Goal: Transaction & Acquisition: Obtain resource

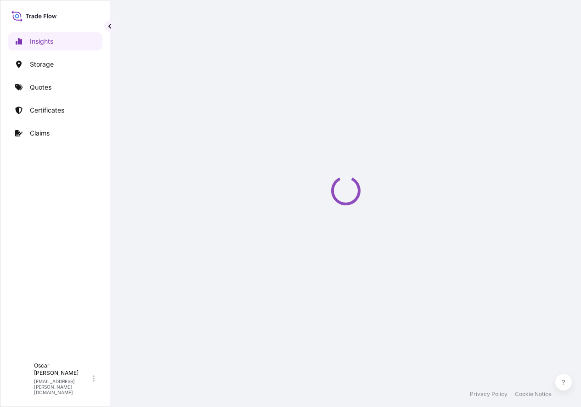
select select "2025"
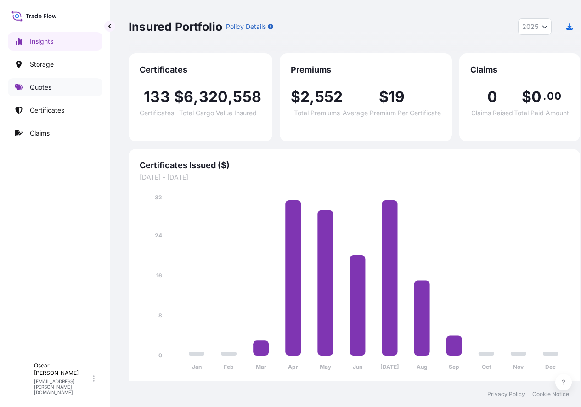
click at [42, 89] on p "Quotes" at bounding box center [41, 87] width 22 height 9
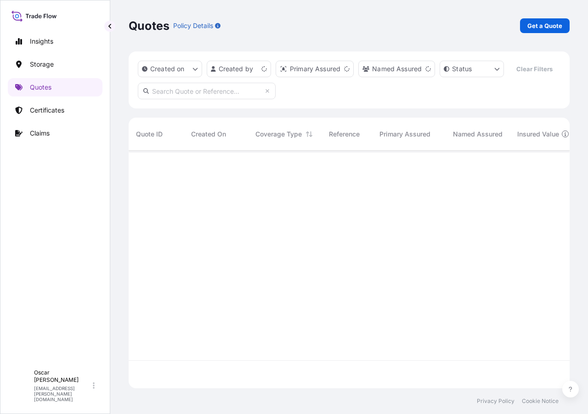
scroll to position [216, 434]
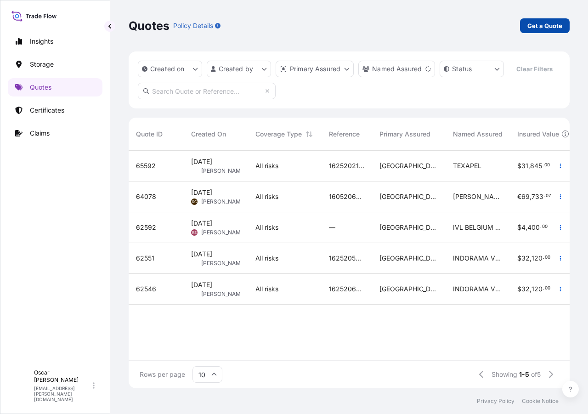
click at [535, 26] on p "Get a Quote" at bounding box center [544, 25] width 35 height 9
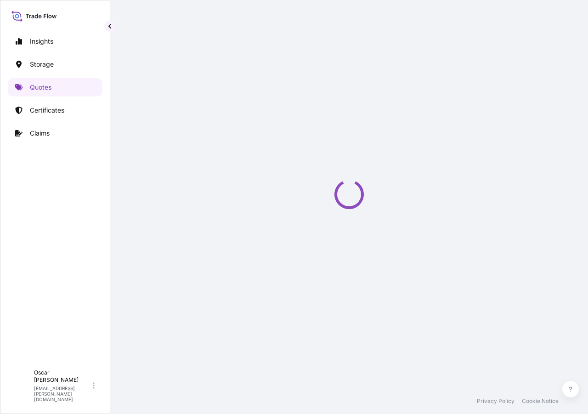
select select "Water"
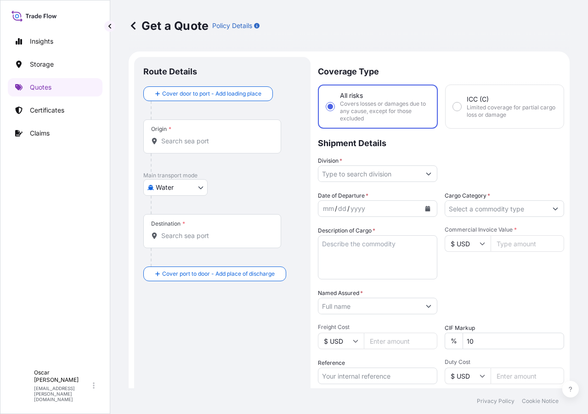
scroll to position [15, 0]
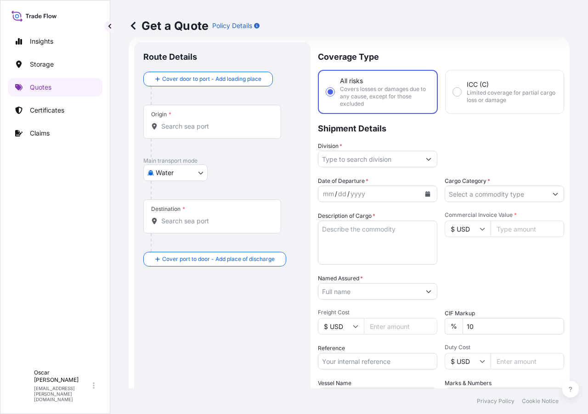
click at [181, 125] on input "Origin *" at bounding box center [215, 126] width 108 height 9
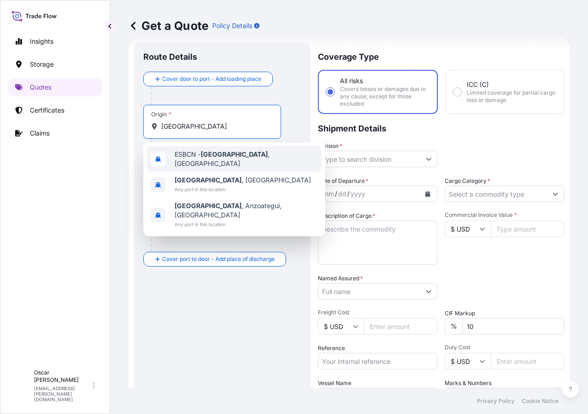
click at [213, 162] on div "ESBCN - [GEOGRAPHIC_DATA] , [GEOGRAPHIC_DATA]" at bounding box center [234, 159] width 175 height 26
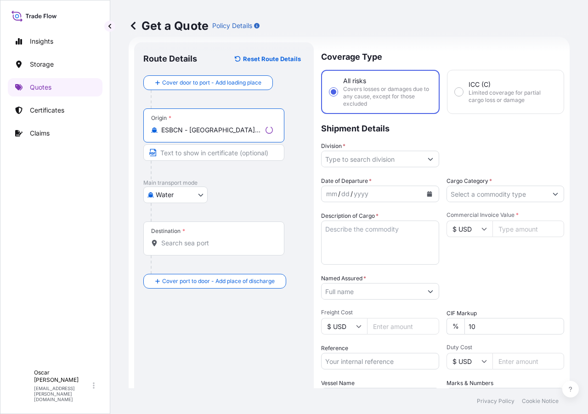
type input "ESBCN - [GEOGRAPHIC_DATA], [GEOGRAPHIC_DATA]"
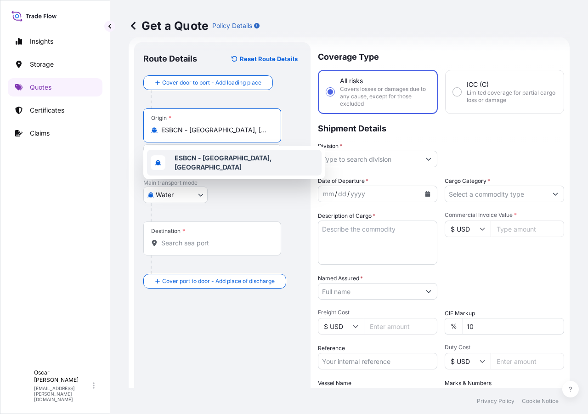
click at [199, 244] on input "Destination *" at bounding box center [215, 242] width 108 height 9
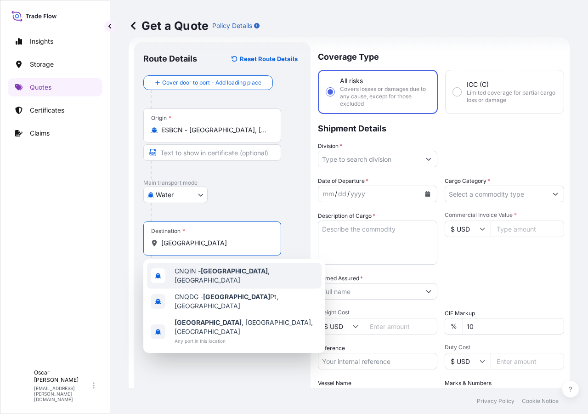
click at [227, 280] on div "CNQIN - [GEOGRAPHIC_DATA] , [GEOGRAPHIC_DATA]" at bounding box center [234, 276] width 175 height 26
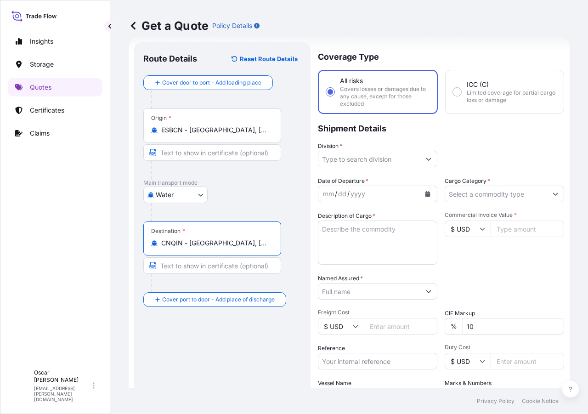
type input "CNQIN - [GEOGRAPHIC_DATA], [GEOGRAPHIC_DATA]"
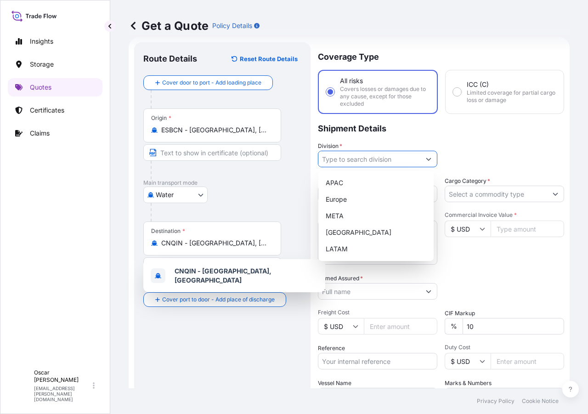
click at [367, 155] on input "Division *" at bounding box center [369, 159] width 102 height 17
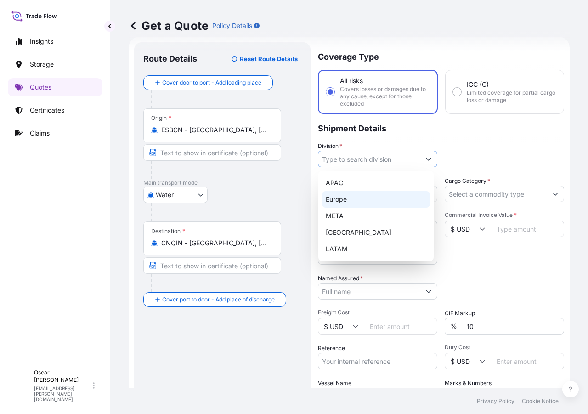
click at [354, 205] on div "Europe" at bounding box center [376, 199] width 108 height 17
type input "Europe"
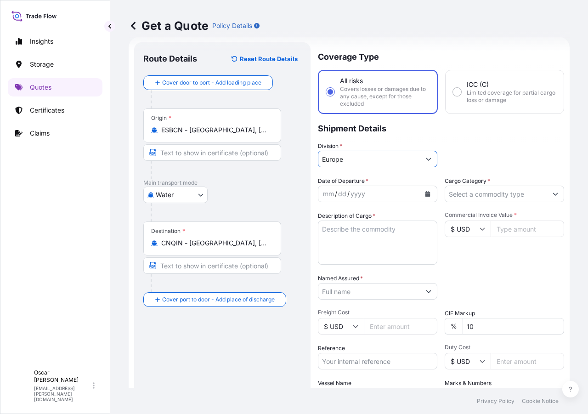
click at [420, 194] on button "Calendar" at bounding box center [427, 193] width 15 height 15
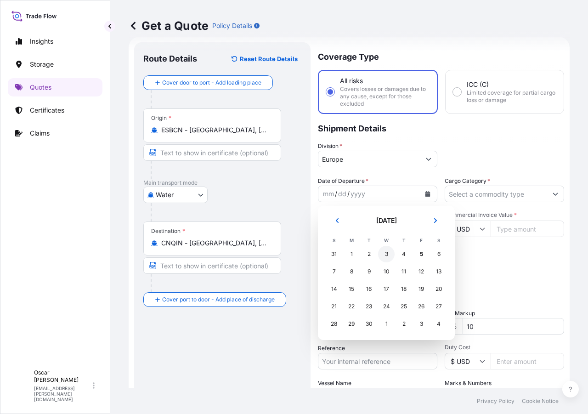
click at [388, 258] on div "3" at bounding box center [386, 254] width 17 height 17
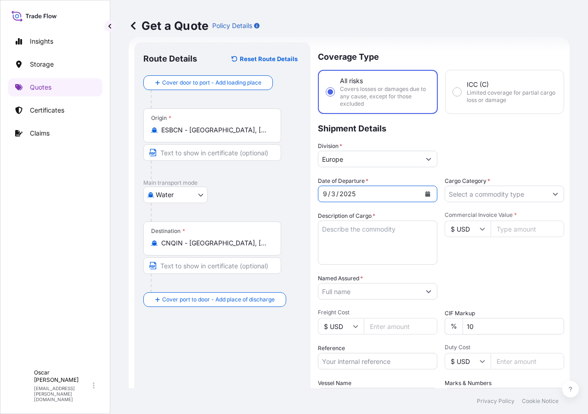
click at [471, 196] on input "Cargo Category *" at bounding box center [496, 194] width 102 height 17
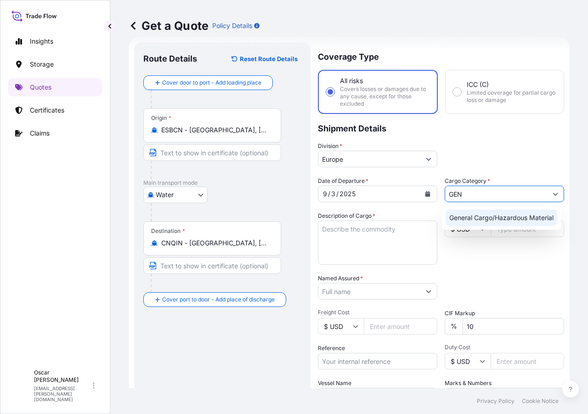
click at [472, 216] on div "General Cargo/Hazardous Material" at bounding box center [502, 217] width 112 height 17
type input "General Cargo/Hazardous Material"
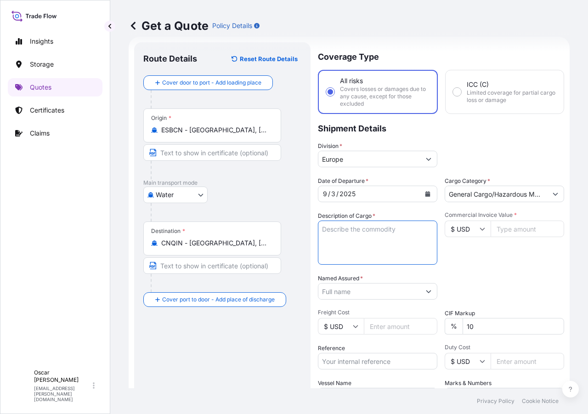
click at [394, 228] on textarea "Description of Cargo *" at bounding box center [377, 242] width 119 height 44
click at [361, 231] on textarea "Description of Cargo *" at bounding box center [377, 242] width 119 height 44
paste textarea "1x40 GROSS: 25.497,5 KGS YMMU4122088 NET: 23.625 KGS 35 PACKAGES LEATHER AUXILI…"
drag, startPoint x: 339, startPoint y: 230, endPoint x: 413, endPoint y: 229, distance: 74.0
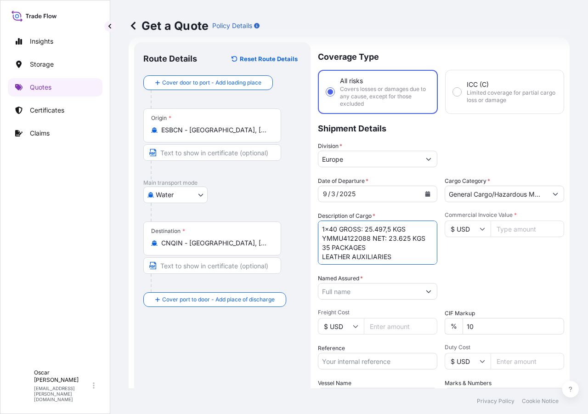
click at [413, 229] on textarea "1x40 GROSS: 25.497,5 KGS YMMU4122088 NET: 23.625 KGS 35 PACKAGES LEATHER AUXILI…" at bounding box center [377, 242] width 119 height 44
click at [393, 254] on textarea "1x40 YMMU4122088 NET: 23.625 KGS 35 PACKAGES LEATHER AUXILIARIES" at bounding box center [377, 242] width 119 height 44
paste textarea "GROSS: 25.497,5 KGS"
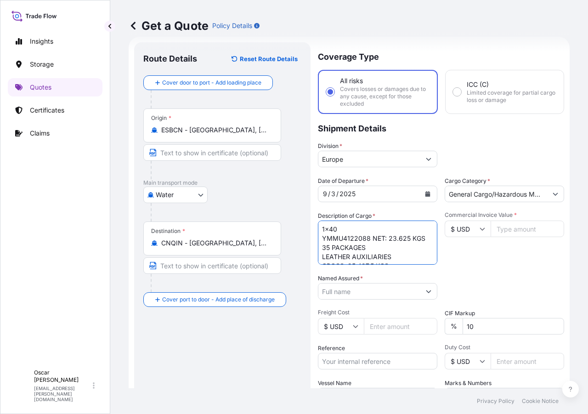
drag, startPoint x: 372, startPoint y: 236, endPoint x: 410, endPoint y: 250, distance: 40.1
click at [410, 250] on textarea "1x40 YMMU4122088 NET: 23.625 KGS 35 PACKAGES LEATHER AUXILIARIES GROSS: 25.497,…" at bounding box center [377, 242] width 119 height 44
click at [397, 259] on textarea "1x40 YMMU4122088 35 PACKAGES LEATHER AUXILIARIES GROSS: 25.497,5 KGS" at bounding box center [377, 242] width 119 height 44
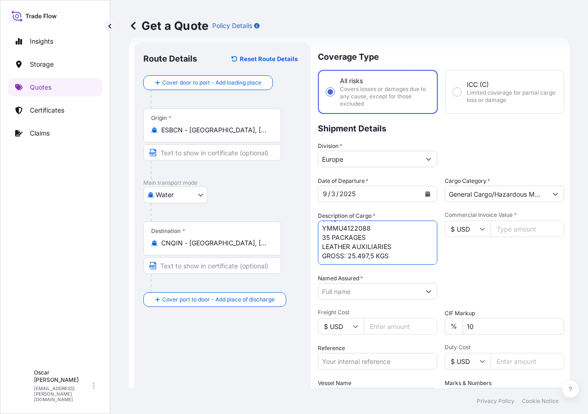
paste textarea "NET: 23.625 KGS"
type textarea "1x40 YMMU4122088 35 PACKAGES LEATHER AUXILIARIES GROSS: 25.497,5 KGS NET: 23.62…"
click at [404, 286] on input "Named Assured *" at bounding box center [369, 291] width 102 height 17
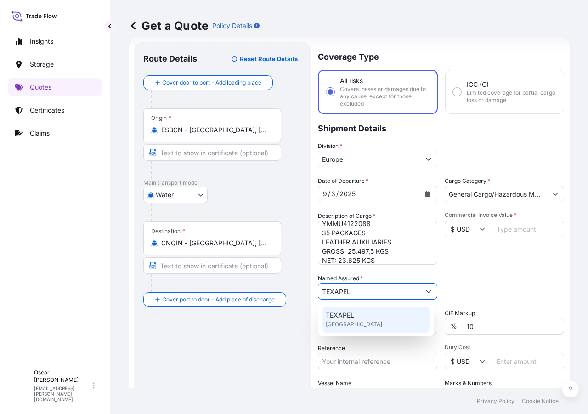
click at [355, 325] on span "[GEOGRAPHIC_DATA]" at bounding box center [354, 324] width 56 height 9
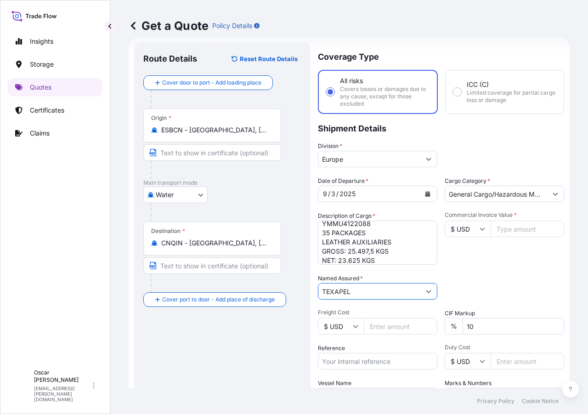
type input "TEXAPEL"
click at [450, 277] on div "Packing Category Type to search a container mode Please select a primary mode o…" at bounding box center [504, 287] width 119 height 26
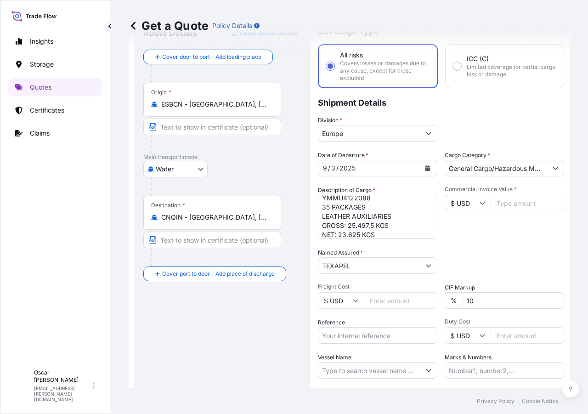
scroll to position [61, 0]
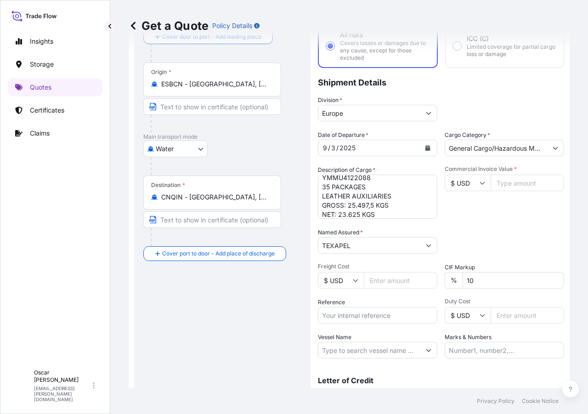
click at [463, 180] on input "$ USD" at bounding box center [468, 183] width 46 height 17
click at [458, 213] on div "€ EUR" at bounding box center [464, 207] width 39 height 17
type input "€ EUR"
click at [511, 188] on input "Commercial Invoice Value *" at bounding box center [527, 183] width 73 height 17
type input "37800"
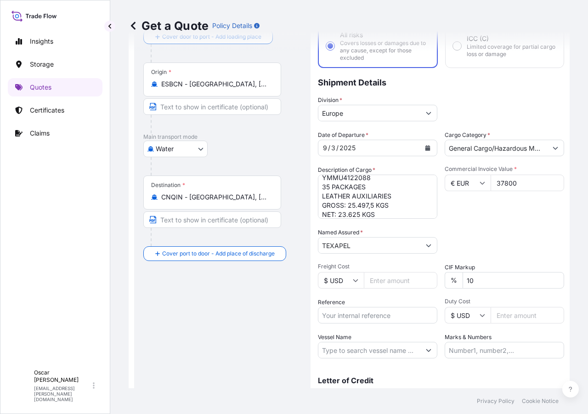
click at [510, 222] on div "Date of Departure * [DATE] Cargo Category * General Cargo/Hazardous Material De…" at bounding box center [441, 244] width 246 height 228
click at [388, 314] on input "Reference" at bounding box center [377, 315] width 119 height 17
paste input "1625206141"
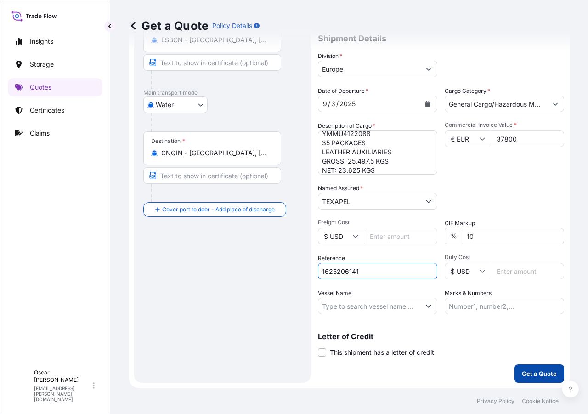
type input "1625206141"
click at [543, 373] on p "Get a Quote" at bounding box center [539, 373] width 35 height 9
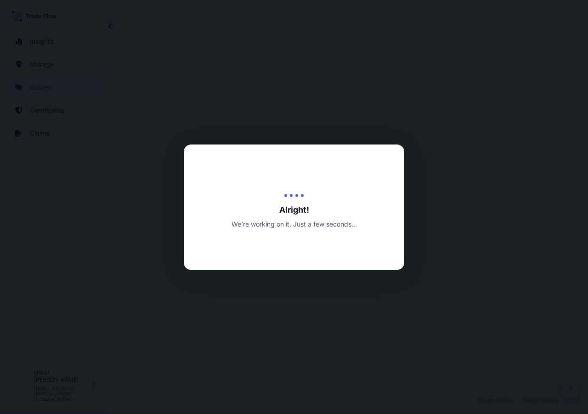
select select "Water"
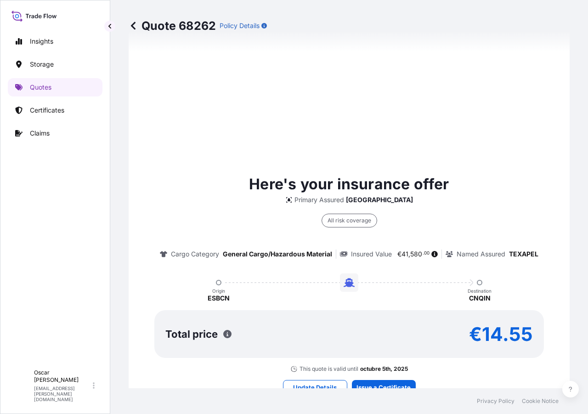
scroll to position [640, 0]
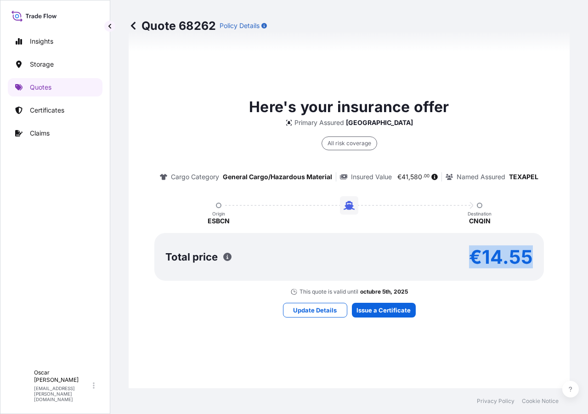
drag, startPoint x: 472, startPoint y: 257, endPoint x: 529, endPoint y: 259, distance: 57.0
click at [529, 259] on p "€14.55" at bounding box center [501, 256] width 64 height 15
copy p "€14.55"
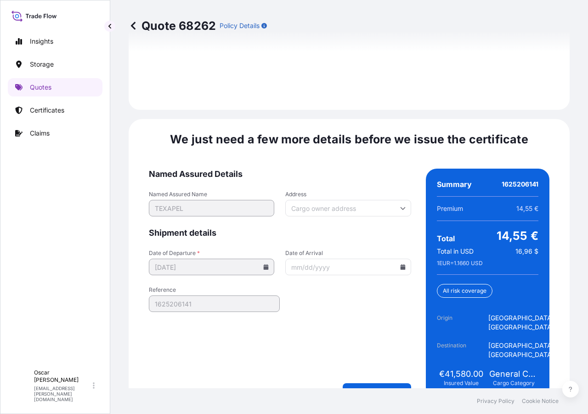
scroll to position [1386, 0]
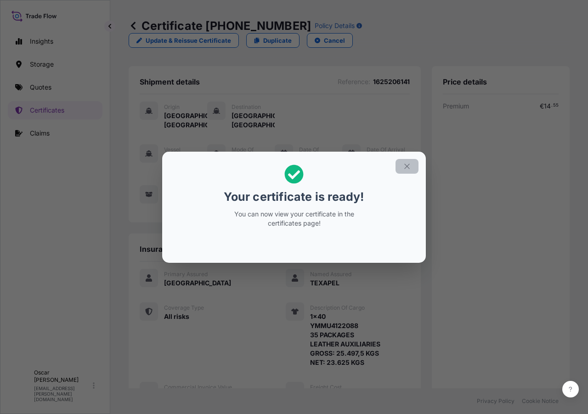
click at [407, 166] on icon "button" at bounding box center [406, 166] width 5 height 5
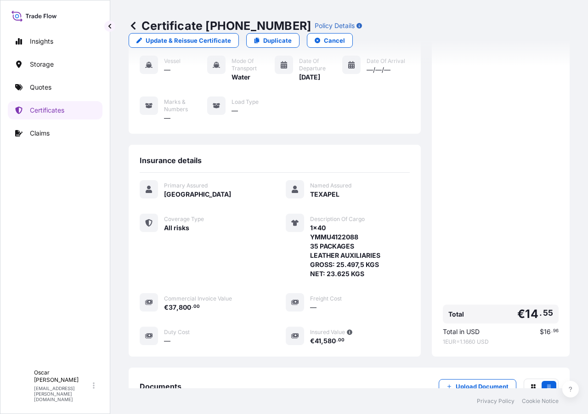
scroll to position [197, 0]
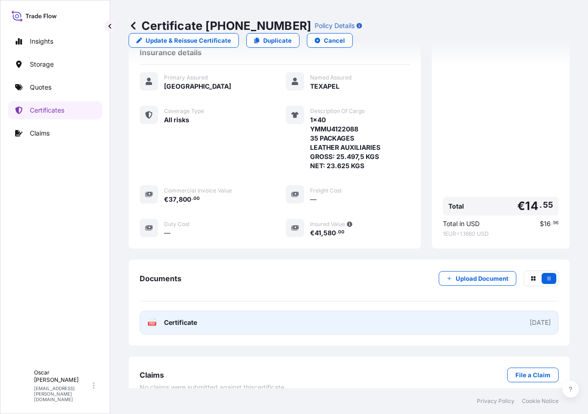
click at [192, 318] on span "Certificate" at bounding box center [180, 322] width 33 height 9
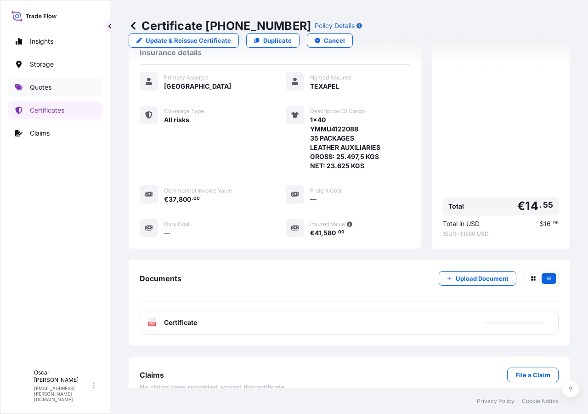
click at [45, 88] on p "Quotes" at bounding box center [41, 87] width 22 height 9
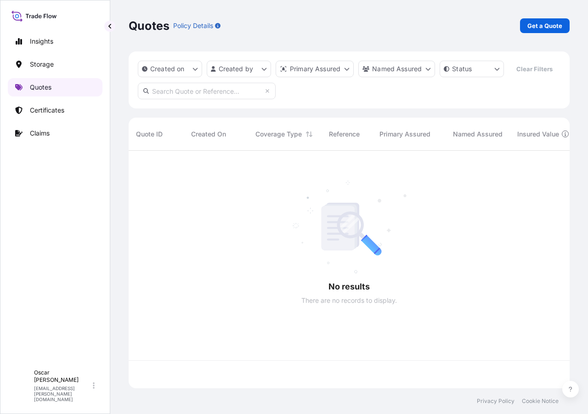
scroll to position [216, 434]
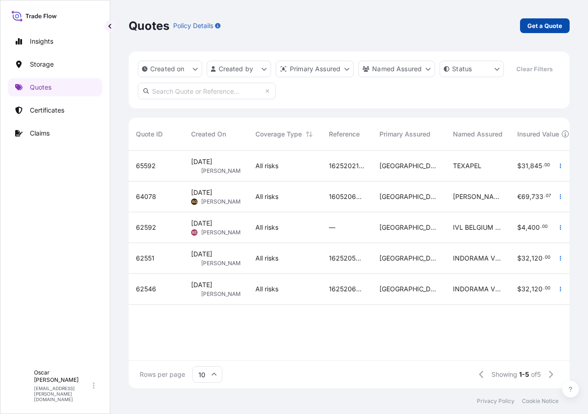
click at [538, 27] on p "Get a Quote" at bounding box center [544, 25] width 35 height 9
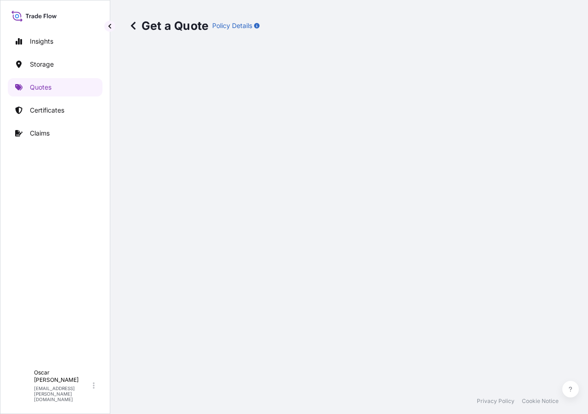
scroll to position [15, 0]
select select "Water"
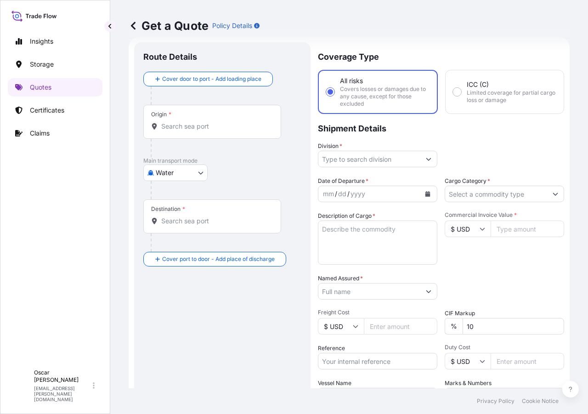
click at [179, 131] on div "Origin *" at bounding box center [212, 122] width 138 height 34
click at [179, 131] on input "Origin *" at bounding box center [215, 126] width 108 height 9
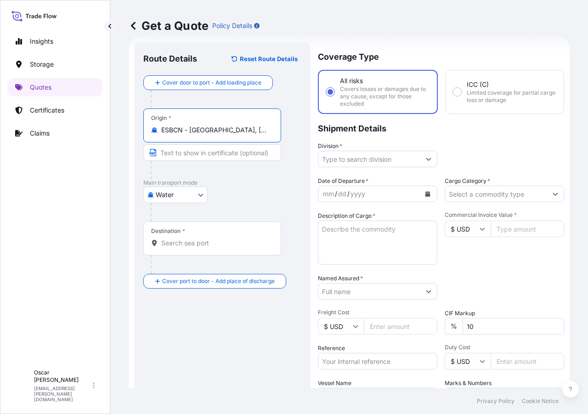
type input "ESBCN - [GEOGRAPHIC_DATA], [GEOGRAPHIC_DATA]"
click at [209, 238] on input "Destination *" at bounding box center [215, 242] width 108 height 9
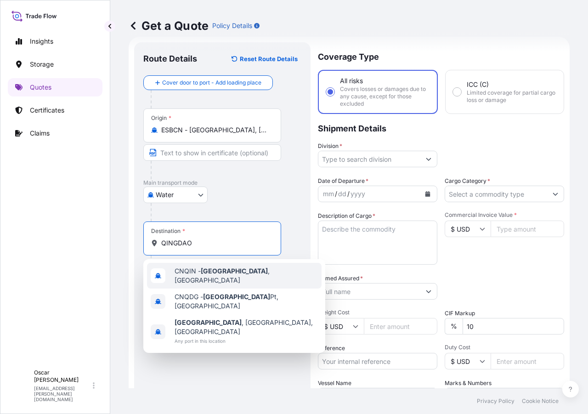
click at [210, 269] on span "CNQIN - [GEOGRAPHIC_DATA] , [GEOGRAPHIC_DATA]" at bounding box center [246, 275] width 143 height 18
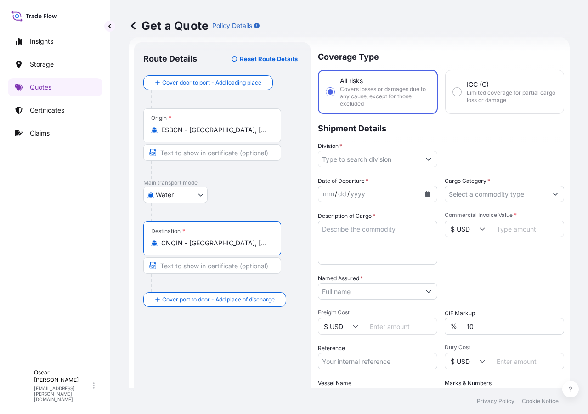
type input "CNQIN - [GEOGRAPHIC_DATA], [GEOGRAPHIC_DATA]"
click at [351, 162] on input "Division *" at bounding box center [369, 159] width 102 height 17
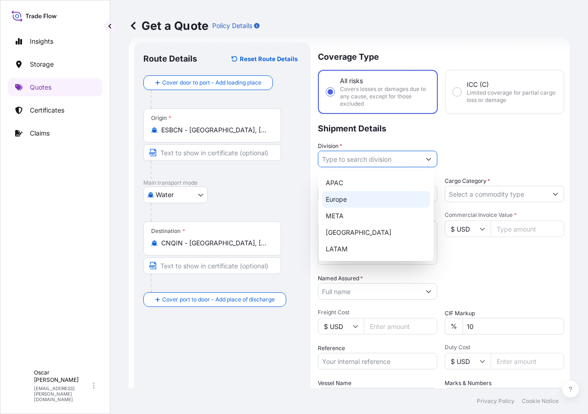
click at [348, 197] on div "Europe" at bounding box center [376, 199] width 108 height 17
type input "Europe"
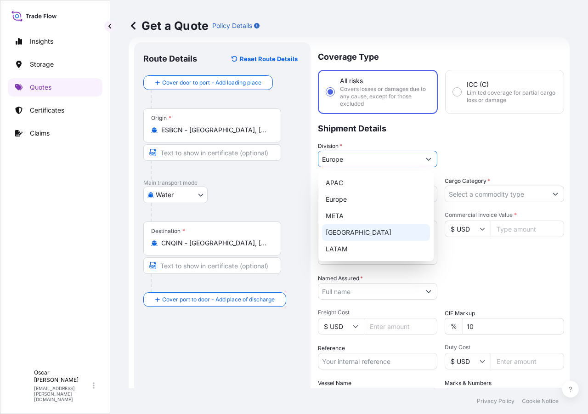
click at [484, 256] on div "Commercial Invoice Value * $ USD" at bounding box center [504, 237] width 119 height 53
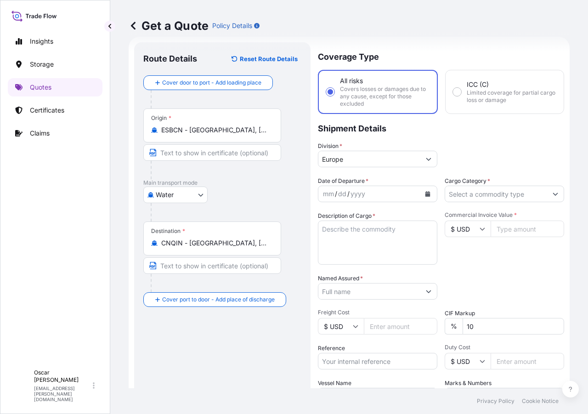
click at [471, 198] on input "Cargo Category *" at bounding box center [496, 194] width 102 height 17
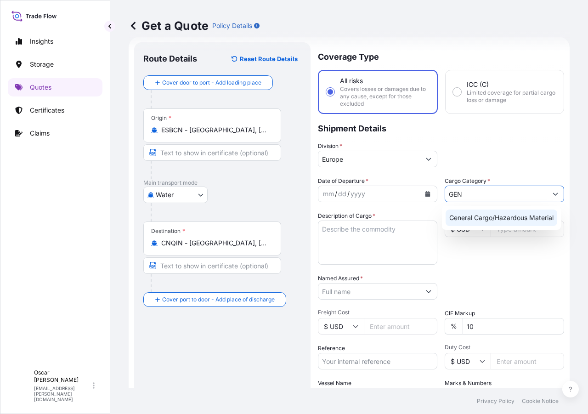
click at [477, 211] on div "General Cargo/Hazardous Material" at bounding box center [502, 217] width 112 height 17
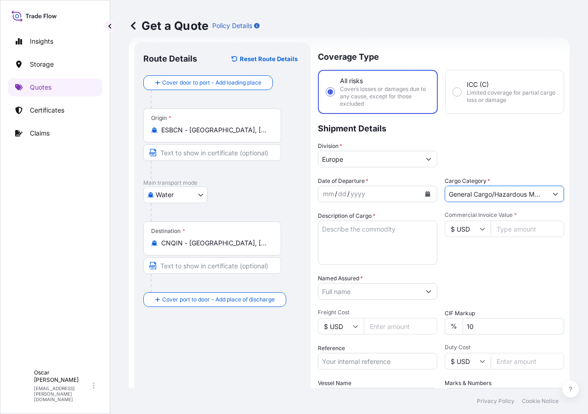
type input "General Cargo/Hazardous Material"
click at [430, 195] on button "Calendar" at bounding box center [427, 193] width 15 height 15
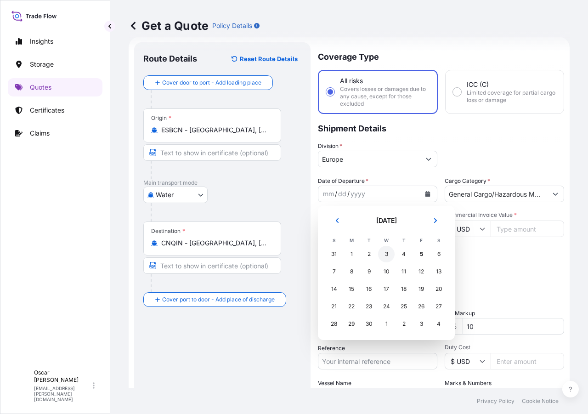
click at [387, 259] on div "3" at bounding box center [386, 254] width 17 height 17
click at [478, 257] on div "Commercial Invoice Value * $ USD" at bounding box center [504, 237] width 119 height 53
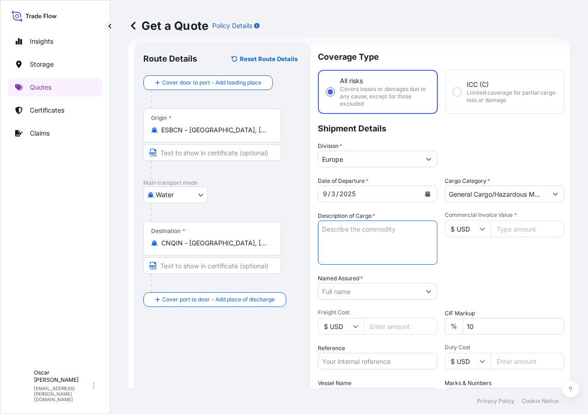
click at [389, 237] on textarea "Description of Cargo *" at bounding box center [377, 242] width 119 height 44
click at [361, 230] on textarea "Description of Cargo *" at bounding box center [377, 242] width 119 height 44
paste textarea "1625205545"
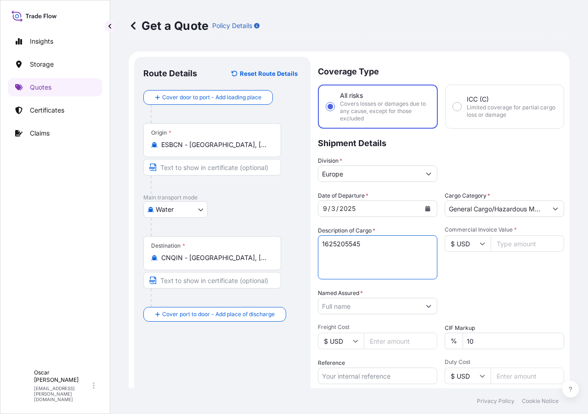
drag, startPoint x: 364, startPoint y: 242, endPoint x: 281, endPoint y: 246, distance: 83.7
click at [280, 246] on form "Route Details Reset Route Details Cover door to port - Add loading place Place …" at bounding box center [349, 271] width 441 height 441
paste textarea "2x40 GROSS: 51370 KGS YMLU5175068 NET: 47950 KGS TCKU4413955 64 PACKAGES LEATHE…"
drag, startPoint x: 342, startPoint y: 243, endPoint x: 423, endPoint y: 244, distance: 80.9
click at [423, 244] on textarea "2x40 GROSS: 51370 KGS YMLU5175068 NET: 47950 KGS TCKU4413955 64 PACKAGES LEATHE…" at bounding box center [377, 257] width 119 height 44
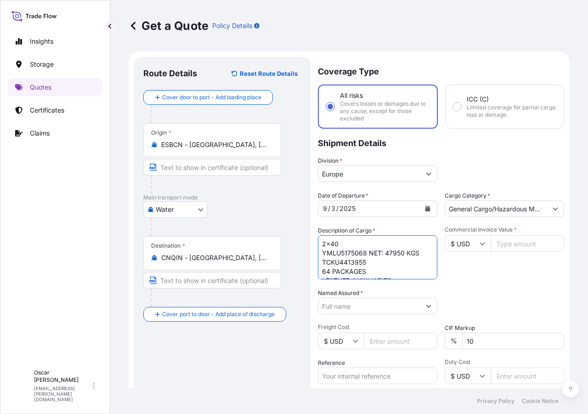
scroll to position [10, 0]
click at [397, 267] on textarea "2x40 YMLU5175068 NET: 47950 KGS TCKU4413955 64 PACKAGES LEATHER AUXILIARIES" at bounding box center [377, 257] width 119 height 44
paste textarea "GROSS: 51370 KGS"
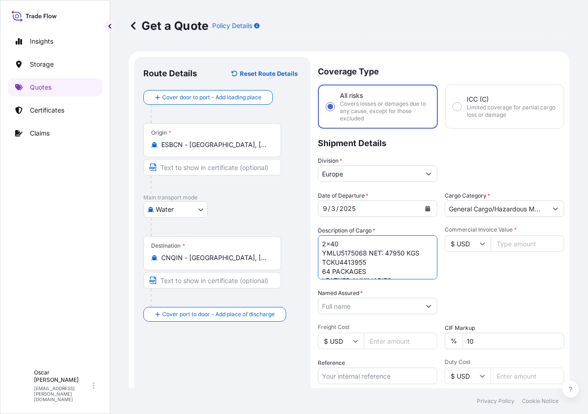
drag, startPoint x: 369, startPoint y: 238, endPoint x: 435, endPoint y: 257, distance: 68.8
click at [435, 257] on div "Date of Departure * [DATE] Cargo Category * General Cargo/Hazardous Material De…" at bounding box center [441, 305] width 246 height 228
click at [392, 266] on textarea "2x40 YMLU5175068 TCKU4413955 64 PACKAGES LEATHER AUXILIARIES GROSS: 51370 KGS" at bounding box center [377, 257] width 119 height 44
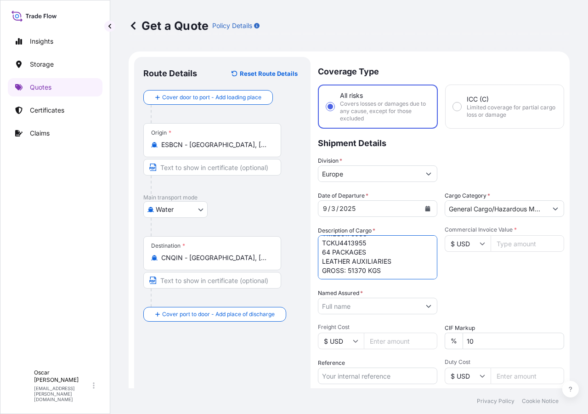
paste textarea "NET: 47950 KGS"
type textarea "2x40 YMLU5175068 TCKU4413955 64 PACKAGES LEATHER AUXILIARIES GROSS: 51370 KGS N…"
click at [367, 304] on input "Named Assured *" at bounding box center [369, 306] width 102 height 17
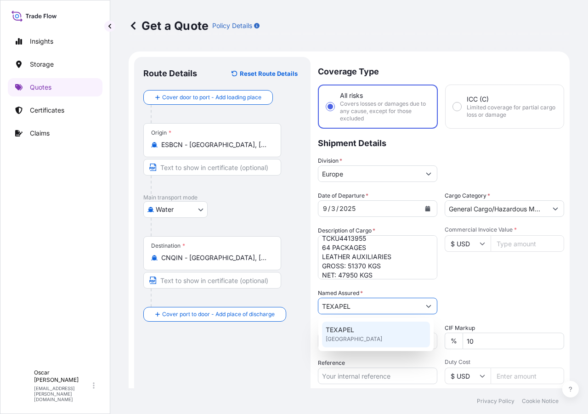
click at [350, 331] on span "TEXAPEL" at bounding box center [340, 329] width 28 height 9
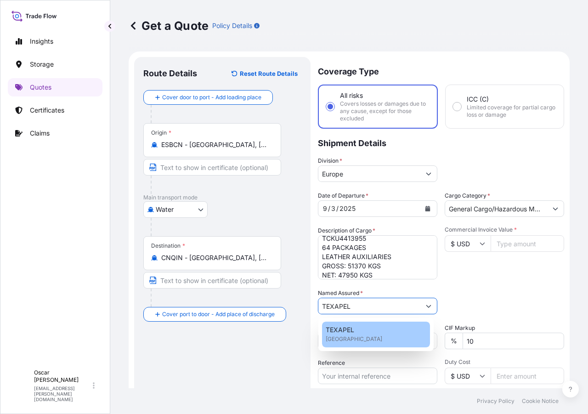
type input "TEXAPEL"
click at [446, 292] on div "Packing Category Type to search a container mode Please select a primary mode o…" at bounding box center [504, 301] width 119 height 26
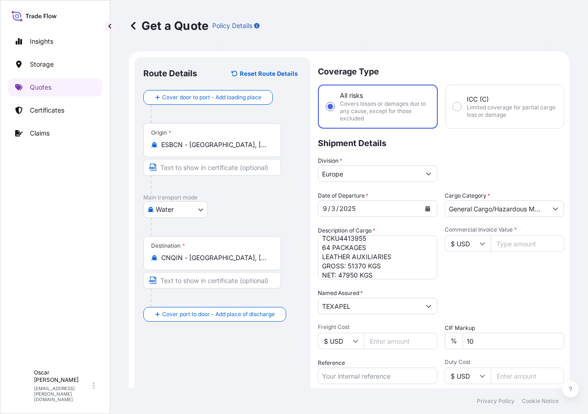
click at [512, 250] on input "Commercial Invoice Value *" at bounding box center [527, 243] width 73 height 17
paste input "69.61"
click at [517, 242] on input "69.61" at bounding box center [527, 243] width 73 height 17
type input "6"
type input "69607.5"
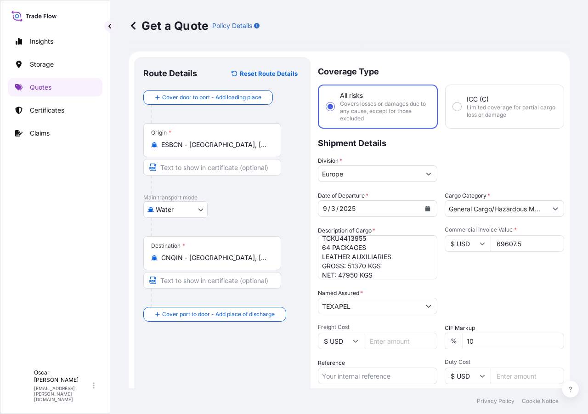
click at [515, 270] on div "Commercial Invoice Value * $ USD 69607.5" at bounding box center [504, 252] width 119 height 53
click at [458, 246] on input "$ USD" at bounding box center [468, 243] width 46 height 17
click at [460, 268] on div "€ EUR" at bounding box center [464, 268] width 39 height 17
type input "€ EUR"
click at [525, 288] on div "Date of Departure * [DATE] Cargo Category * General Cargo/Hazardous Material De…" at bounding box center [441, 305] width 246 height 228
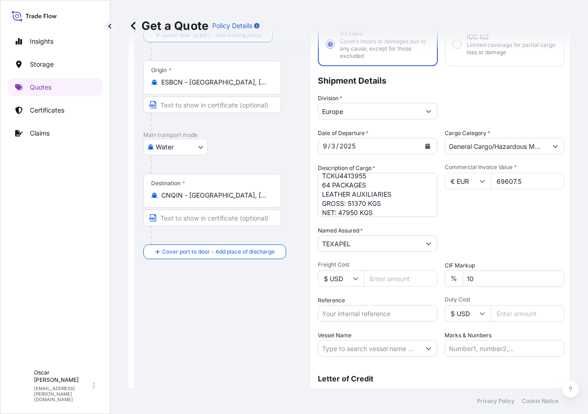
scroll to position [105, 0]
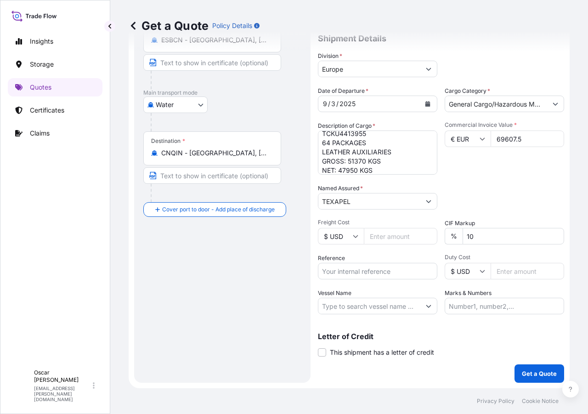
click at [372, 276] on input "Reference" at bounding box center [377, 271] width 119 height 17
click at [386, 265] on input "Reference" at bounding box center [377, 271] width 119 height 17
paste input "1625205545"
type input "1625205545"
click at [526, 373] on p "Get a Quote" at bounding box center [539, 373] width 35 height 9
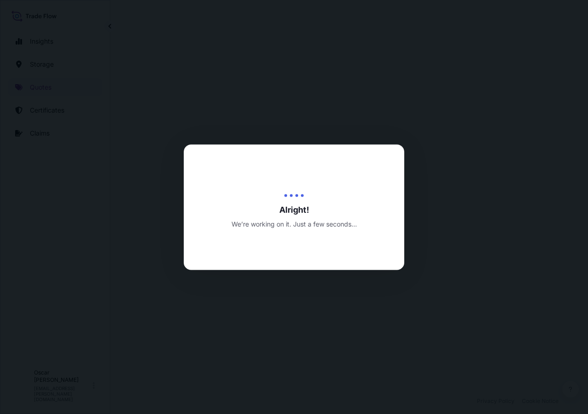
select select "Water"
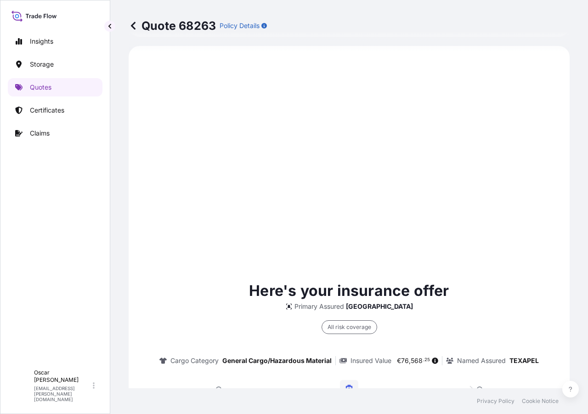
scroll to position [640, 0]
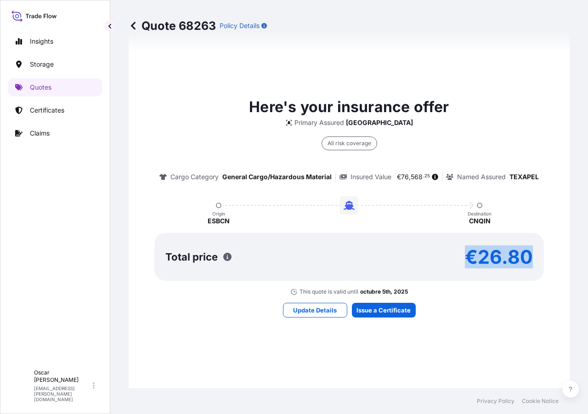
drag, startPoint x: 464, startPoint y: 259, endPoint x: 543, endPoint y: 261, distance: 78.5
click at [543, 261] on div "Here's your insurance offer Primary Assured [GEOGRAPHIC_DATA] All risk coverage…" at bounding box center [348, 195] width 415 height 199
copy p "€26.80"
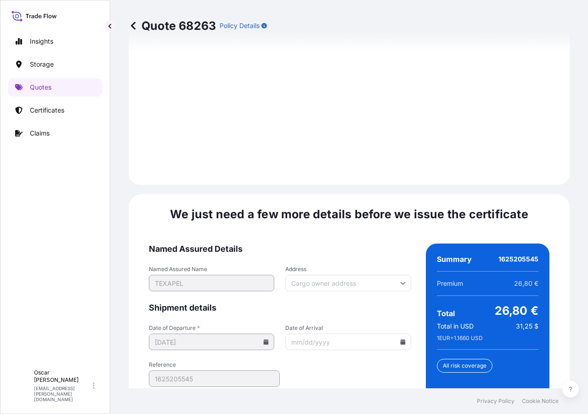
scroll to position [1386, 0]
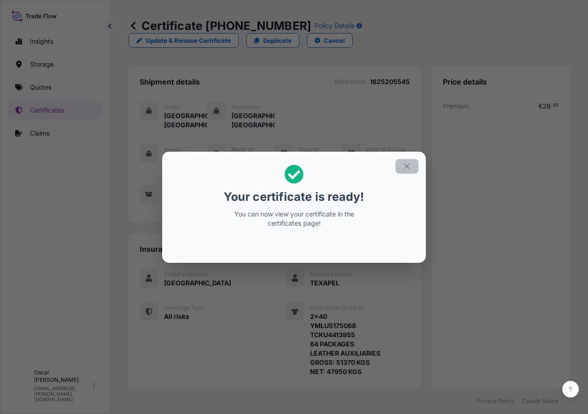
click at [404, 162] on icon "button" at bounding box center [407, 166] width 8 height 8
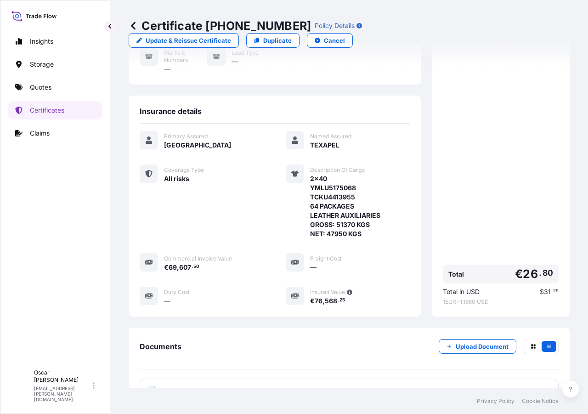
scroll to position [206, 0]
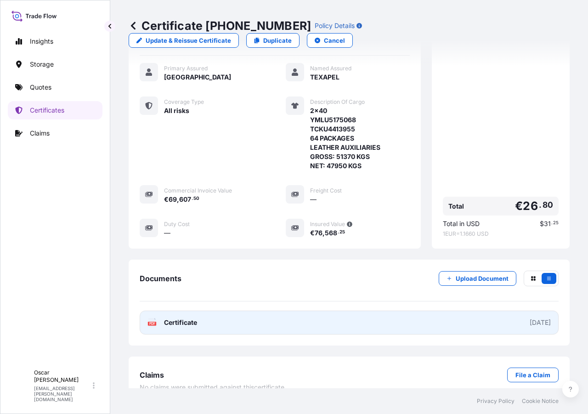
click at [237, 311] on link "PDF Certificate [DATE]" at bounding box center [349, 322] width 419 height 24
